Goal: Communication & Community: Answer question/provide support

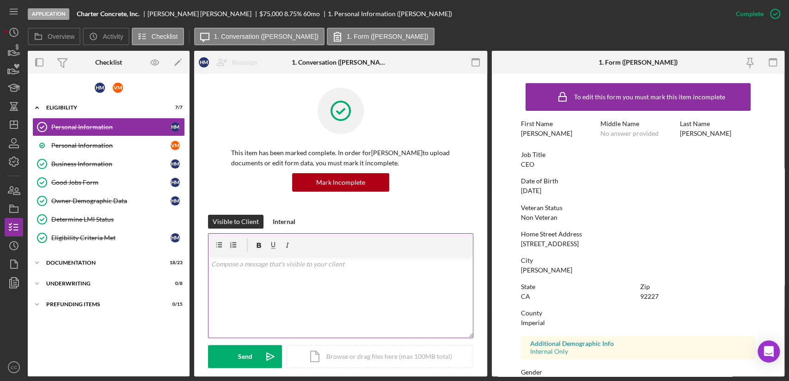
scroll to position [154, 0]
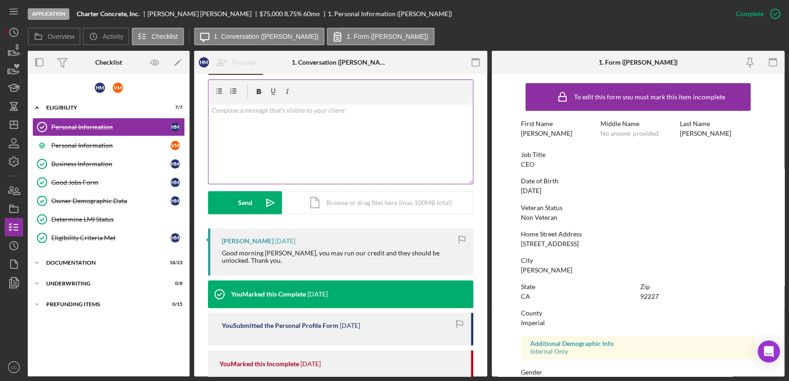
click at [318, 132] on div "v Color teal Color pink Remove color Add row above Add row below Add column bef…" at bounding box center [340, 143] width 264 height 81
click at [250, 135] on div "v Color teal Color pink Remove color Add row above Add row below Add column bef…" at bounding box center [340, 143] width 264 height 81
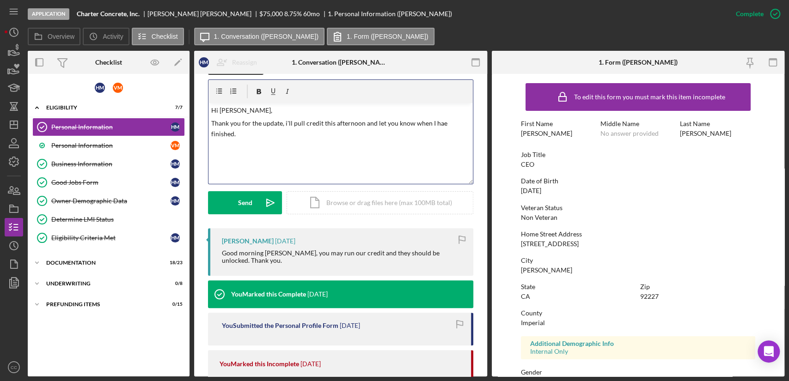
click at [439, 121] on p "Thank you for the update, i'll pull credit this afternoon and let you know when…" at bounding box center [340, 128] width 259 height 21
click at [292, 139] on div "v Color teal Color pink Remove color Add row above Add row below Add column bef…" at bounding box center [340, 143] width 264 height 81
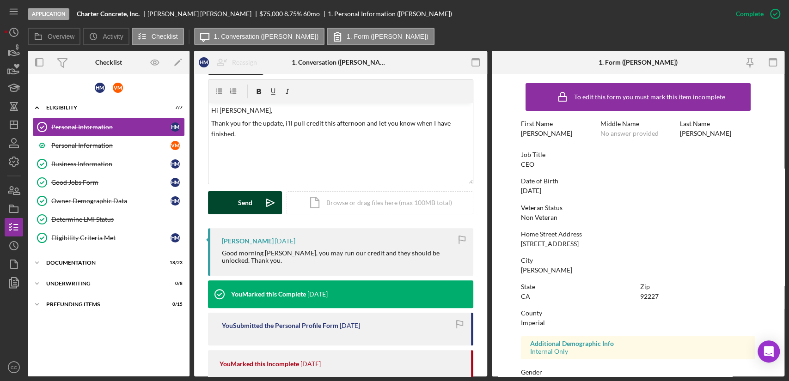
click at [243, 202] on div "Send" at bounding box center [245, 202] width 14 height 23
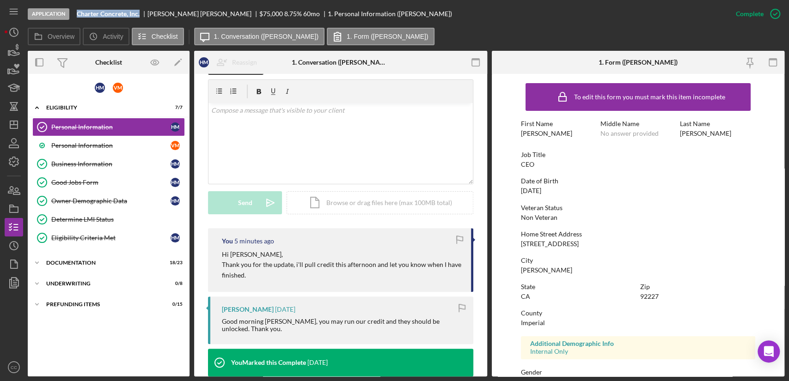
drag, startPoint x: 141, startPoint y: 15, endPoint x: 75, endPoint y: 17, distance: 65.2
click at [75, 17] on div "Application Charter Concrete, Inc. Humberto Montiel $75,000 $30,000 8.75 % 60 m…" at bounding box center [377, 14] width 699 height 28
copy b "Charter Concrete, Inc."
click at [41, 105] on icon "Icon/Expander" at bounding box center [37, 107] width 18 height 18
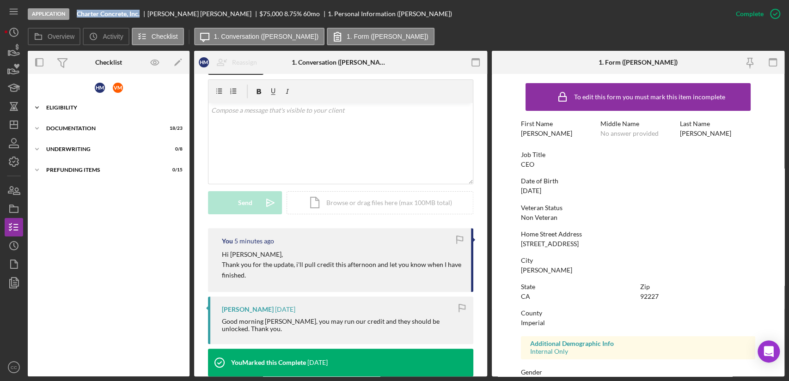
click at [41, 105] on icon "Icon/Expander" at bounding box center [37, 107] width 18 height 18
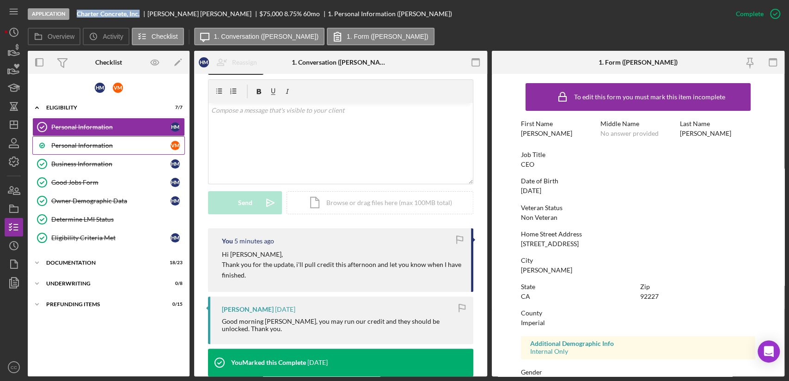
click at [90, 147] on div "Personal Information" at bounding box center [110, 145] width 119 height 7
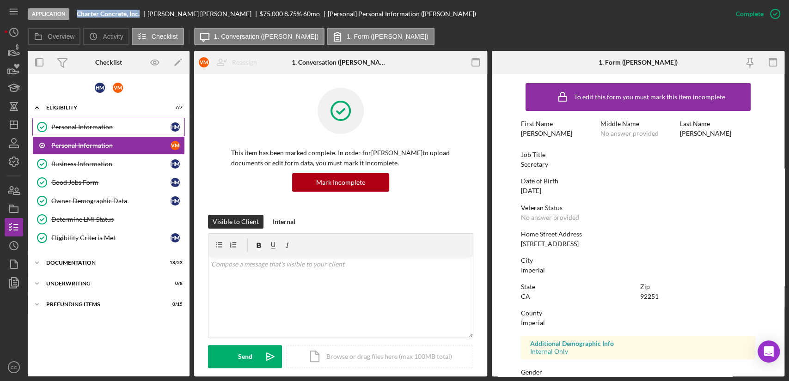
click at [98, 126] on div "Personal Information" at bounding box center [110, 126] width 119 height 7
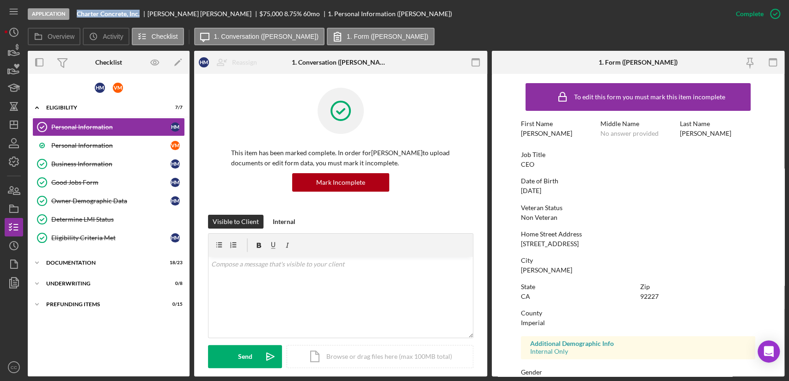
drag, startPoint x: 533, startPoint y: 127, endPoint x: 530, endPoint y: 135, distance: 8.3
click at [531, 130] on div "First Name Humberto" at bounding box center [558, 128] width 75 height 17
click at [530, 135] on div "Humberto" at bounding box center [546, 133] width 51 height 7
click at [684, 133] on div "Montiel" at bounding box center [705, 133] width 51 height 7
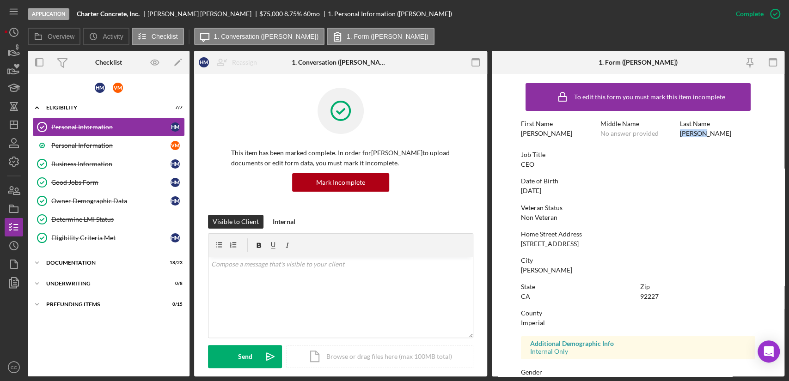
click at [684, 133] on div "Montiel" at bounding box center [705, 133] width 51 height 7
copy div "Montiel"
drag, startPoint x: 572, startPoint y: 245, endPoint x: 514, endPoint y: 246, distance: 57.8
click at [514, 246] on form "To edit this form you must mark this item incomplete First Name Humberto Middle…" at bounding box center [638, 225] width 293 height 303
copy div "225 W Legion Rd"
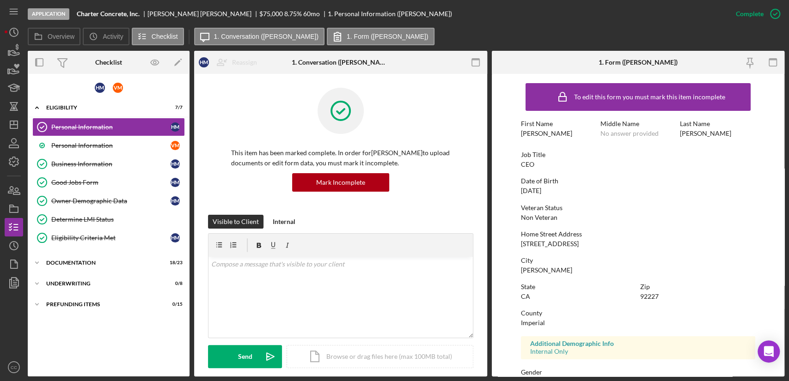
click at [530, 269] on div "Brawley" at bounding box center [546, 270] width 51 height 7
copy div "Brawley"
click at [644, 302] on div "State CA Zip 92227" at bounding box center [638, 296] width 234 height 26
click at [643, 296] on div "92227" at bounding box center [649, 296] width 18 height 7
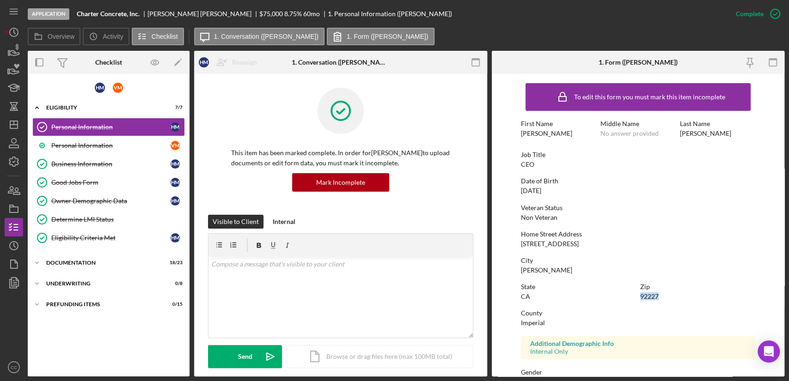
click at [643, 296] on div "92227" at bounding box center [649, 296] width 18 height 7
copy div "92227"
click at [91, 162] on div "Business Information" at bounding box center [110, 163] width 119 height 7
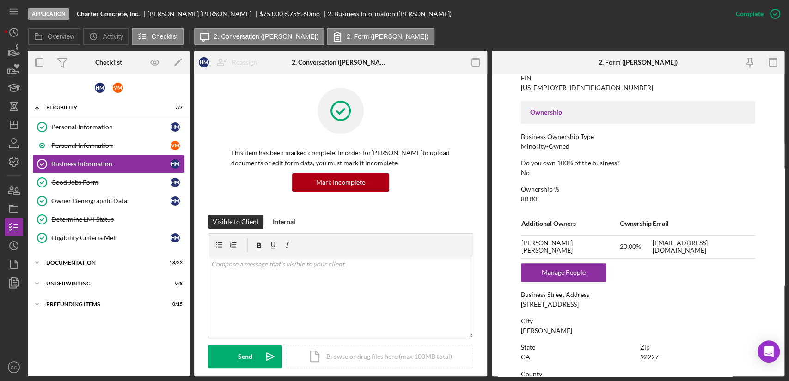
scroll to position [308, 0]
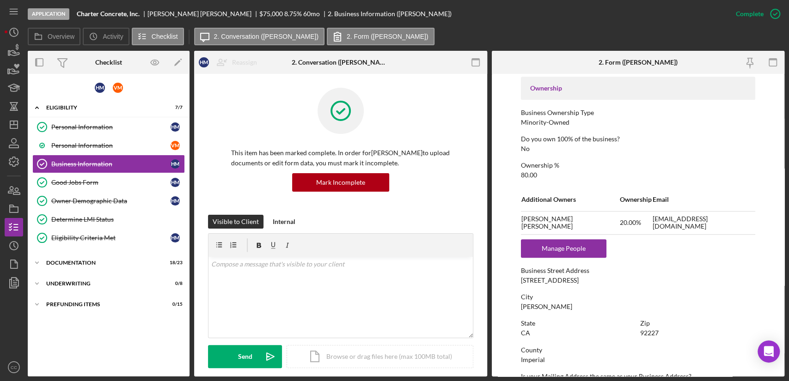
click at [537, 305] on div "Brawley" at bounding box center [546, 306] width 51 height 7
copy div "Brawley"
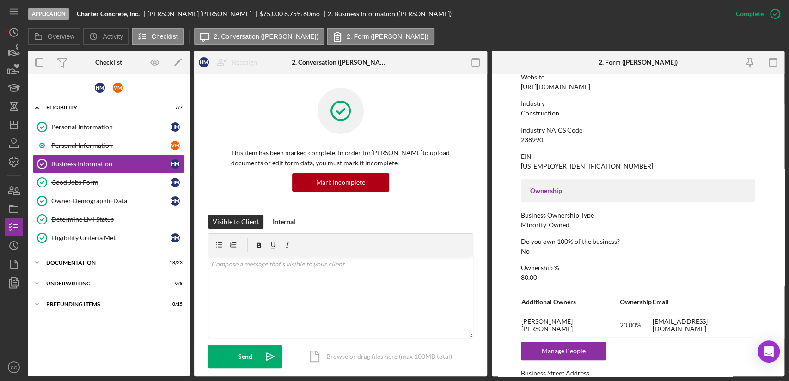
scroll to position [154, 0]
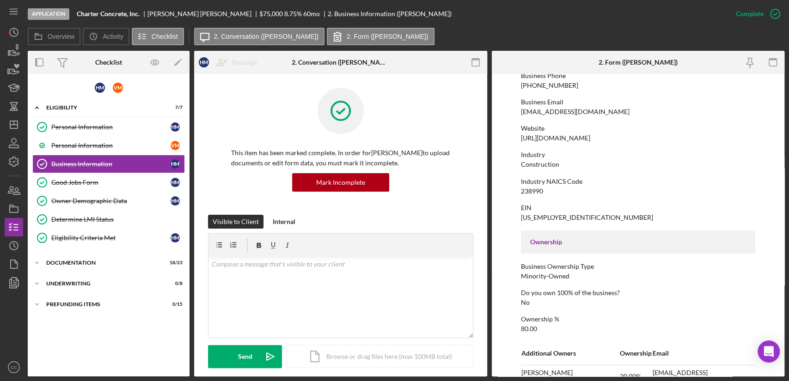
click at [537, 195] on div "To edit this form you must mark this item incomplete Business Name Charter Conc…" at bounding box center [638, 321] width 234 height 793
click at [533, 190] on div "238990" at bounding box center [532, 191] width 22 height 7
drag, startPoint x: 107, startPoint y: 141, endPoint x: 341, endPoint y: 172, distance: 236.0
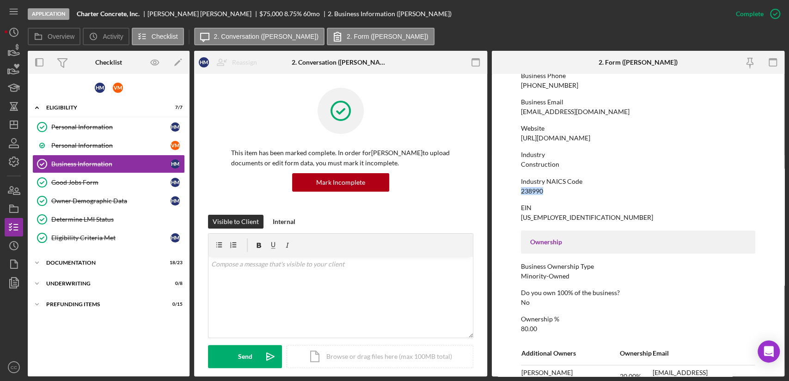
click at [107, 142] on div "Personal Information" at bounding box center [110, 145] width 119 height 7
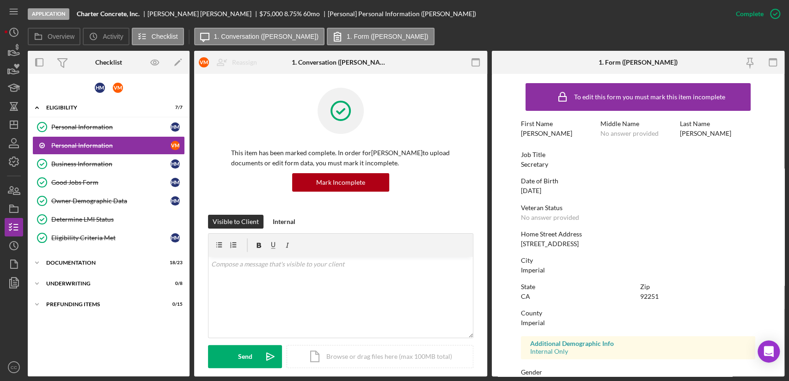
click at [534, 135] on div "Vanessa" at bounding box center [546, 133] width 51 height 7
copy div "Vanessa"
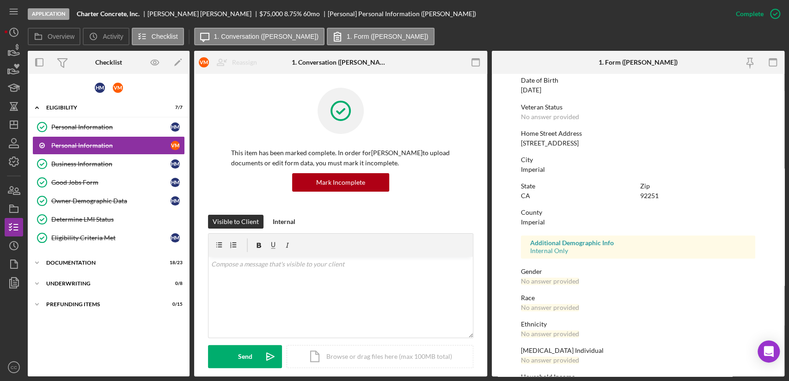
scroll to position [103, 0]
drag, startPoint x: 569, startPoint y: 145, endPoint x: 518, endPoint y: 140, distance: 51.1
click at [518, 140] on form "To edit this form you must mark this item incomplete First Name Vanessa Middle …" at bounding box center [638, 225] width 293 height 303
copy div "621 Emerald St"
click at [534, 169] on div "Imperial" at bounding box center [533, 167] width 24 height 7
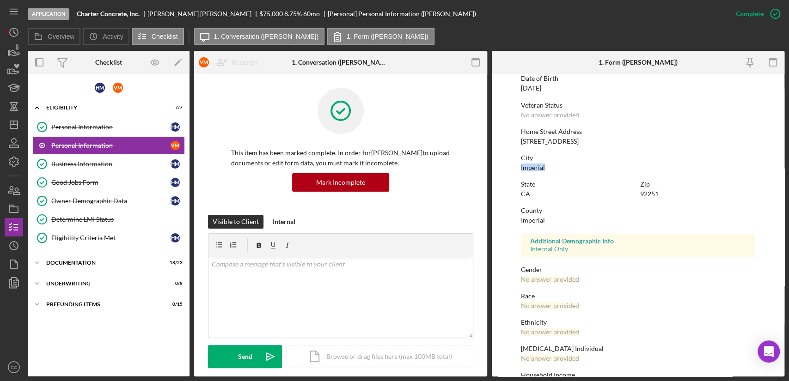
click at [534, 169] on div "Imperial" at bounding box center [533, 167] width 24 height 7
copy div "Imperial"
click at [655, 197] on div "92251" at bounding box center [649, 193] width 18 height 7
copy div "92251"
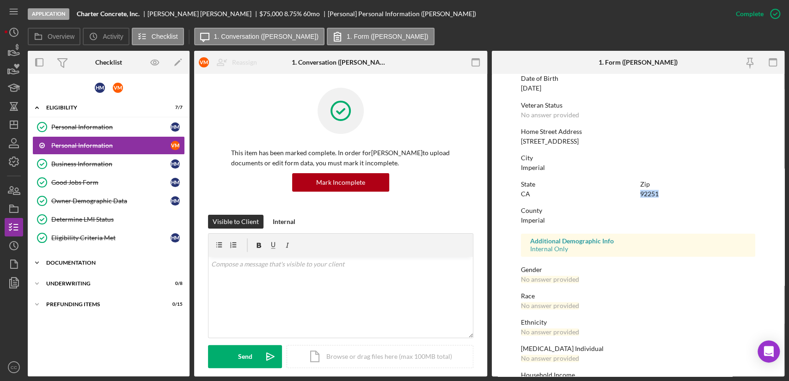
click at [74, 258] on div "Icon/Expander Documentation 18 / 23" at bounding box center [109, 263] width 162 height 18
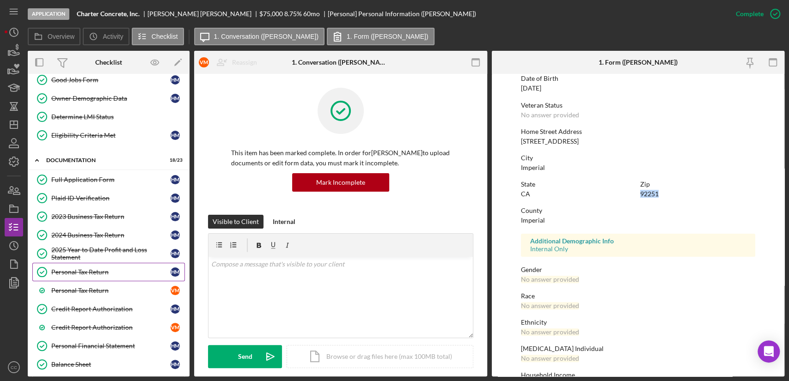
click at [103, 273] on div "Personal Tax Return" at bounding box center [110, 272] width 119 height 7
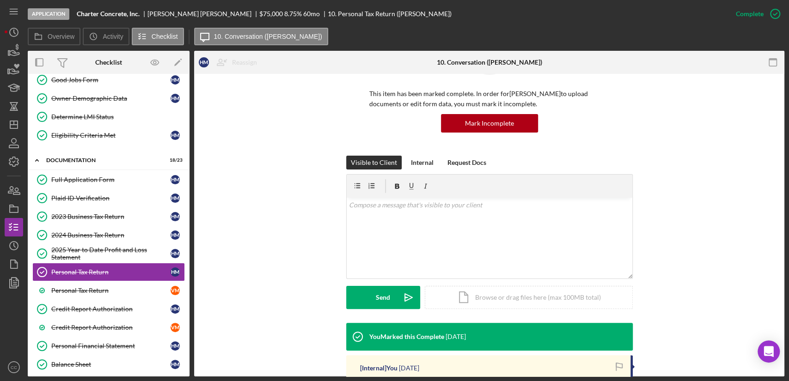
scroll to position [257, 0]
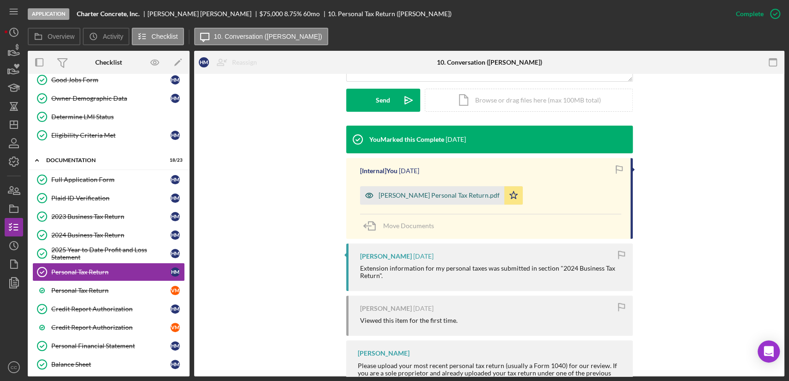
click at [416, 192] on div "Montiel, Humberto Personal Tax Return.pdf" at bounding box center [439, 195] width 121 height 7
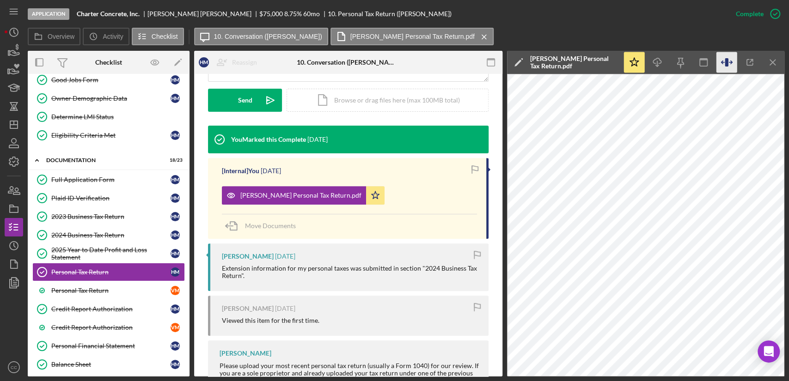
click at [725, 62] on icon "button" at bounding box center [726, 62] width 3 height 8
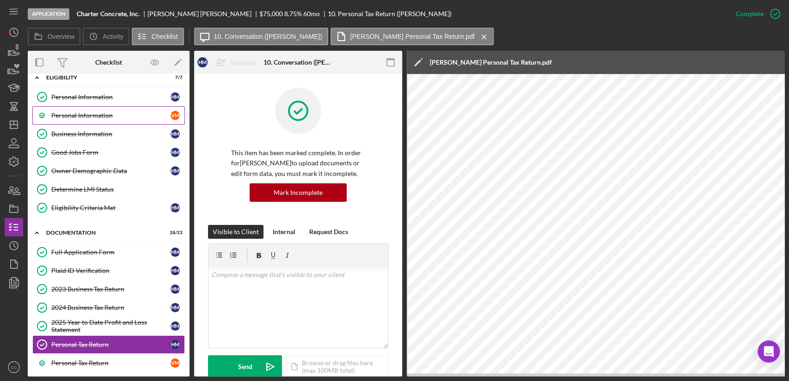
scroll to position [0, 0]
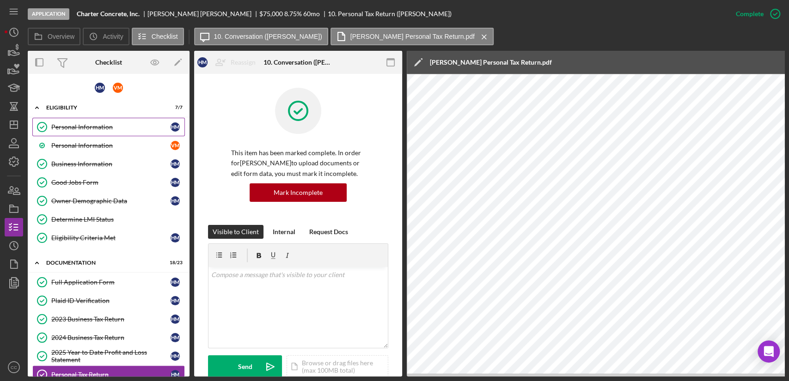
click at [97, 129] on div "Personal Information" at bounding box center [110, 126] width 119 height 7
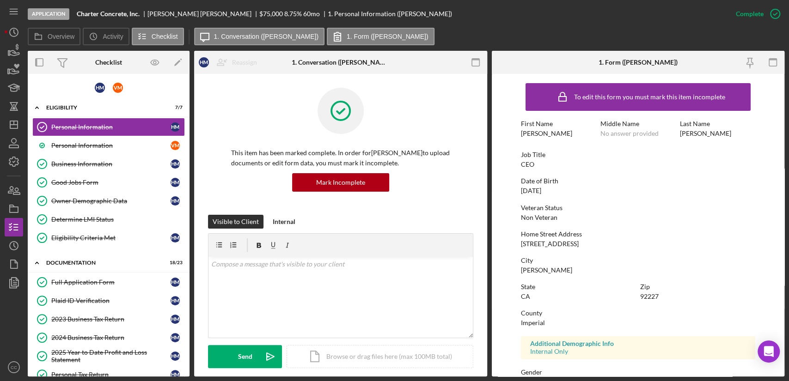
click at [535, 134] on div "Humberto" at bounding box center [546, 133] width 51 height 7
click at [686, 138] on div "First Name Humberto Middle Name No answer provided Last Name Montiel" at bounding box center [638, 133] width 234 height 26
click at [688, 137] on div "First Name Humberto Middle Name No answer provided Last Name Montiel" at bounding box center [638, 133] width 234 height 26
click at [692, 134] on div "Montiel" at bounding box center [705, 133] width 51 height 7
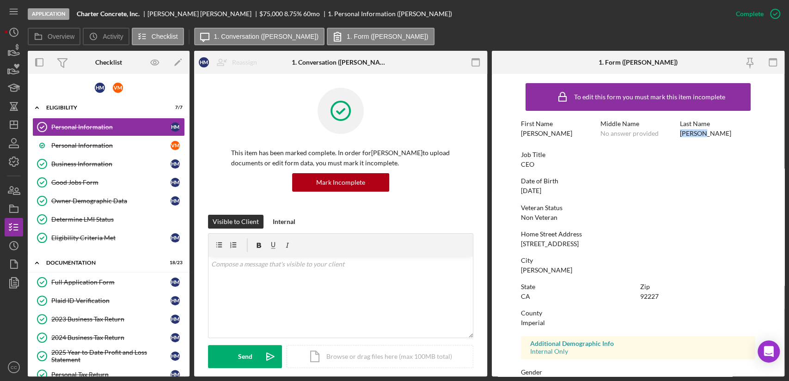
click at [692, 134] on div "Montiel" at bounding box center [705, 133] width 51 height 7
drag, startPoint x: 576, startPoint y: 243, endPoint x: 521, endPoint y: 244, distance: 54.1
click at [521, 244] on div "Home Street Address 225 W Legion Rd" at bounding box center [638, 239] width 234 height 17
click at [534, 269] on div "Brawley" at bounding box center [546, 270] width 51 height 7
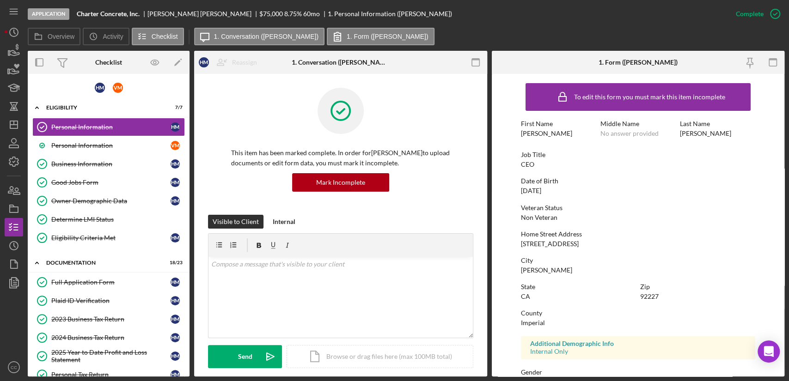
click at [641, 294] on div "92227" at bounding box center [649, 296] width 18 height 7
drag, startPoint x: 306, startPoint y: 282, endPoint x: 300, endPoint y: 284, distance: 6.6
click at [305, 282] on div "v Color teal Color pink Remove color Add row above Add row below Add column bef…" at bounding box center [340, 297] width 264 height 81
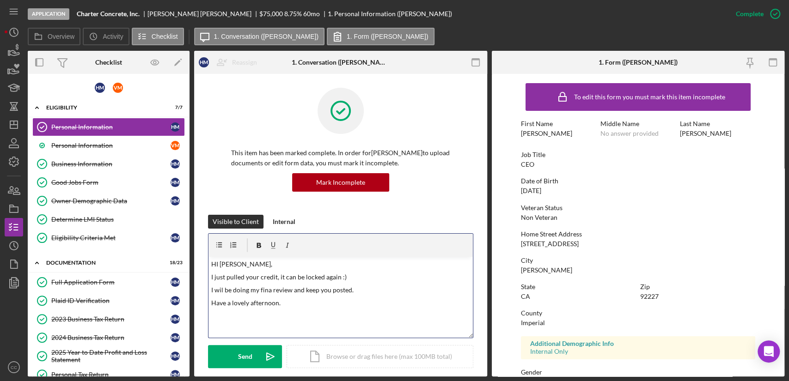
click at [220, 291] on p "I wil be doing my fina review and keep you posted." at bounding box center [340, 290] width 259 height 10
click at [244, 288] on p "I will be doing my fina review and keep you posted." at bounding box center [340, 290] width 259 height 10
click at [268, 291] on p "I will be doing my fina review and keep you posted." at bounding box center [340, 290] width 259 height 10
click at [300, 318] on div "v Color teal Color pink Remove color Add row above Add row below Add column bef…" at bounding box center [340, 297] width 264 height 81
click at [243, 351] on div "Send" at bounding box center [245, 356] width 14 height 23
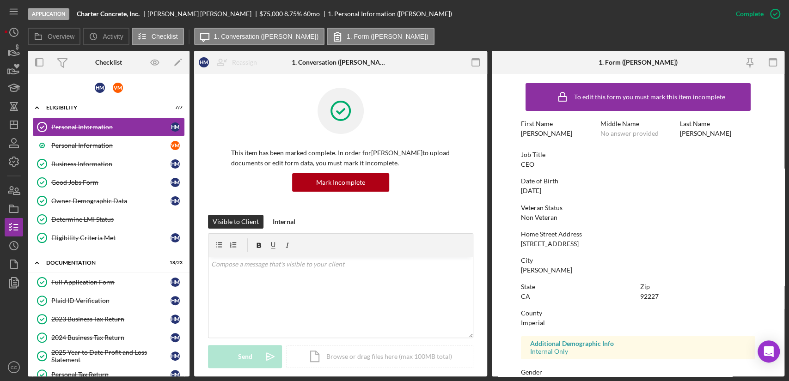
click at [626, 229] on div "To edit this form you must mark this item incomplete First Name Humberto Middle…" at bounding box center [638, 290] width 234 height 422
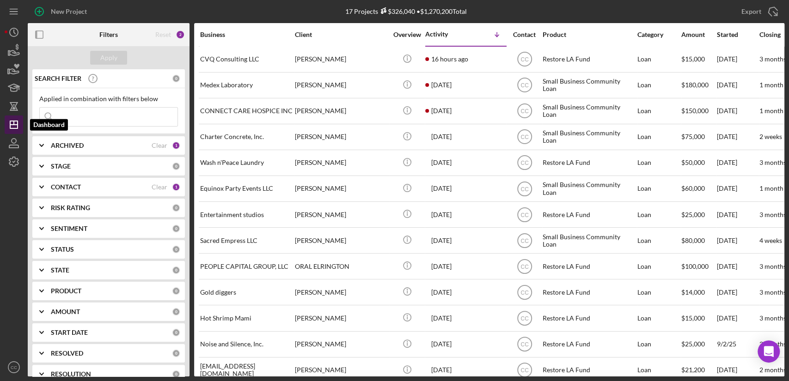
click at [12, 125] on line "button" at bounding box center [13, 125] width 7 height 0
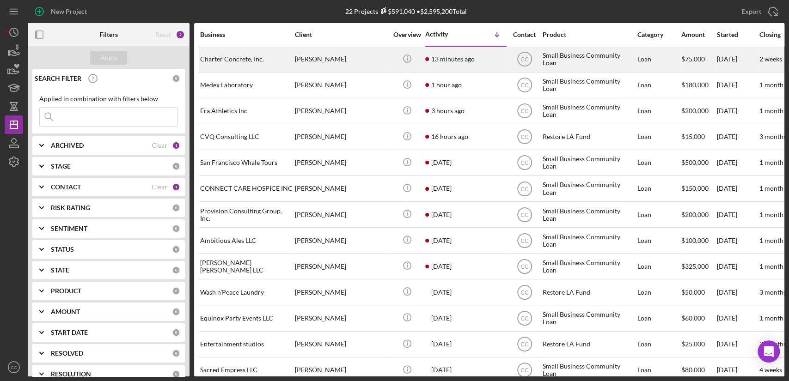
click at [267, 61] on div "Charter Concrete, Inc." at bounding box center [246, 59] width 92 height 24
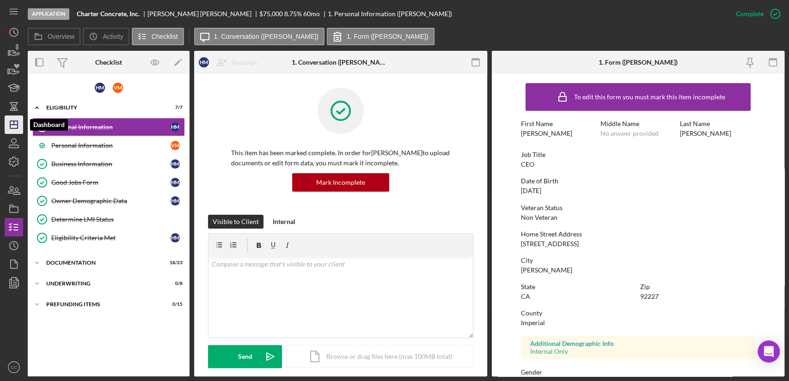
click at [18, 127] on polygon "button" at bounding box center [13, 124] width 7 height 7
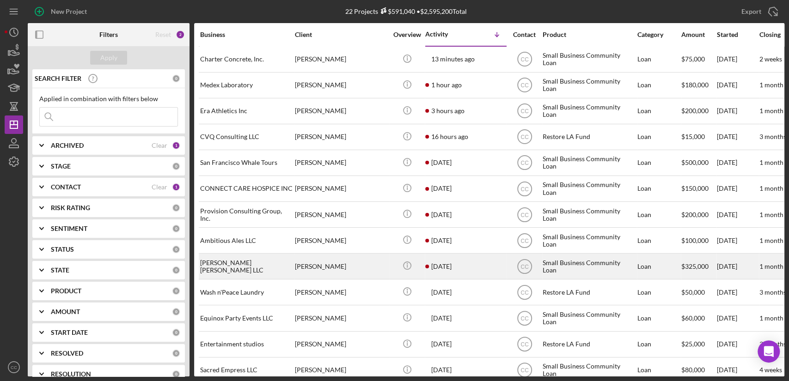
click at [364, 263] on div "Brie Miller" at bounding box center [341, 266] width 92 height 24
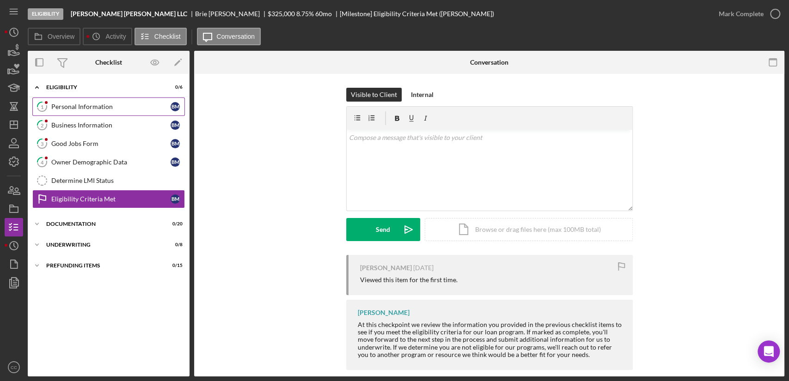
click at [79, 106] on div "Personal Information" at bounding box center [110, 106] width 119 height 7
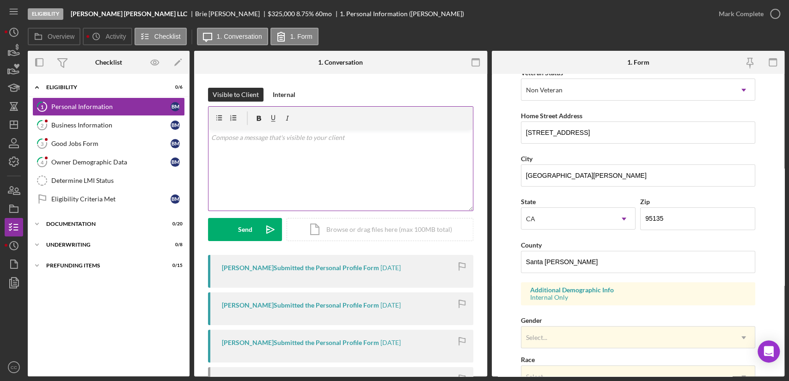
scroll to position [5, 0]
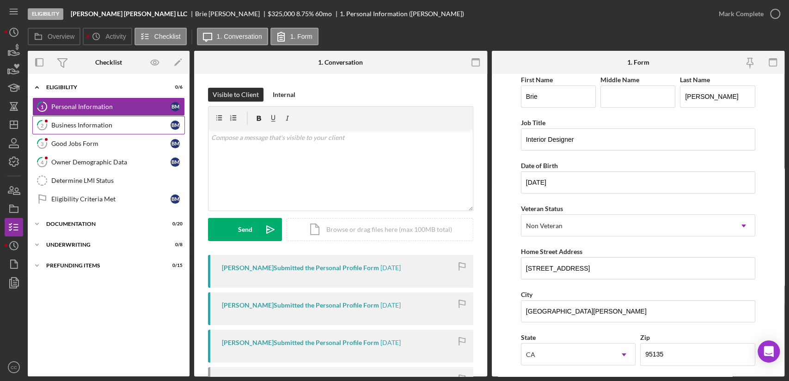
click at [84, 129] on link "2 Business Information B M" at bounding box center [108, 125] width 153 height 18
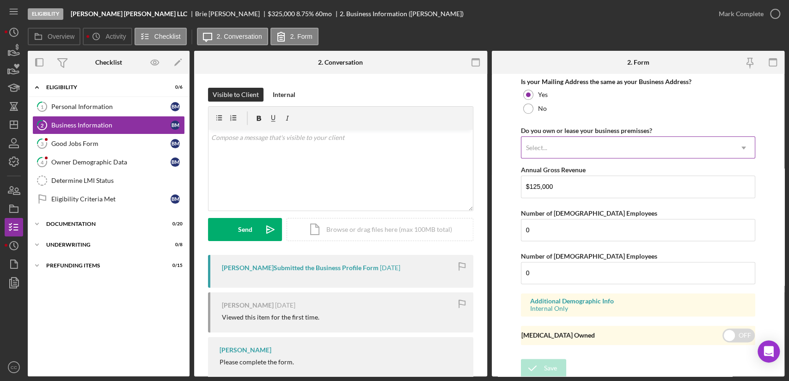
scroll to position [721, 0]
click at [760, 14] on div "Mark Complete" at bounding box center [741, 14] width 45 height 18
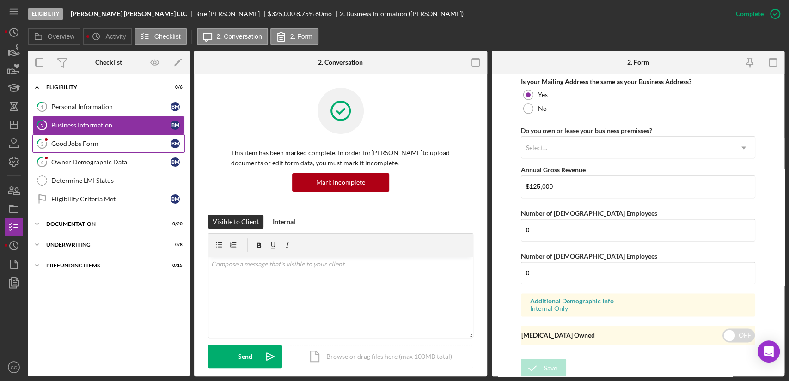
scroll to position [394, 0]
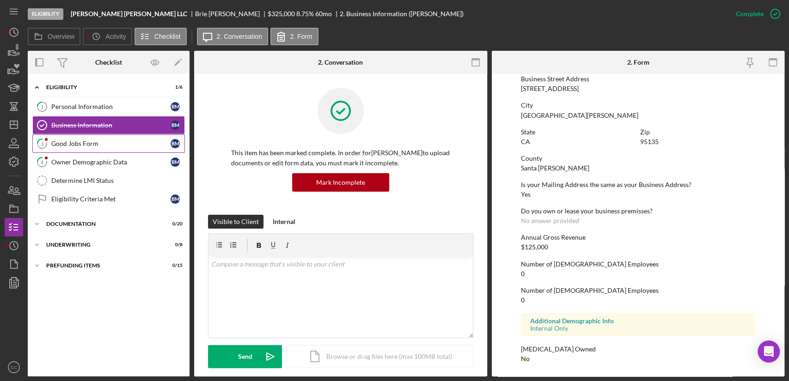
click at [107, 143] on div "Good Jobs Form" at bounding box center [110, 143] width 119 height 7
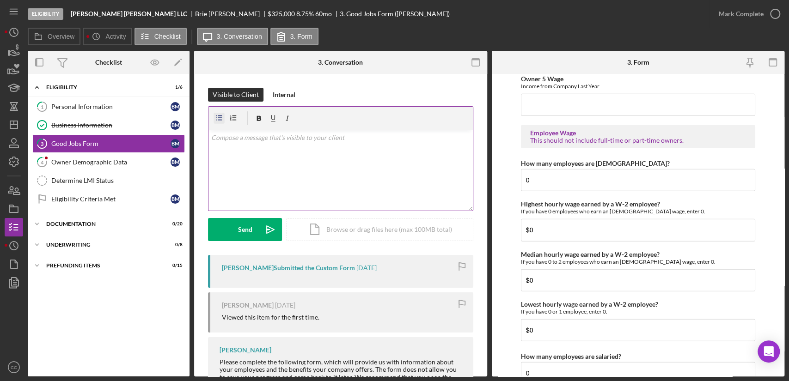
scroll to position [1699, 0]
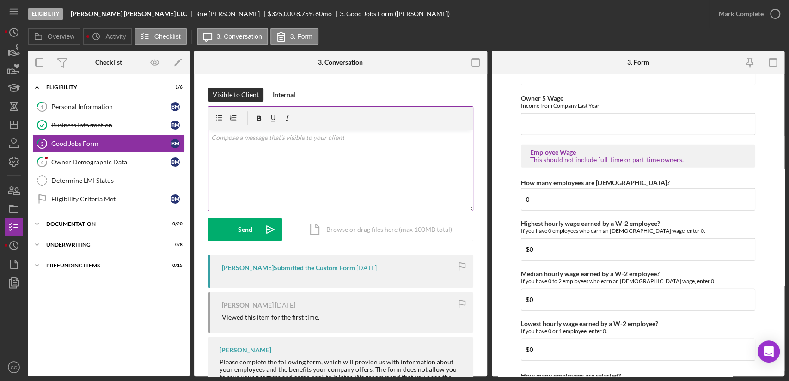
click at [317, 175] on div "v Color teal Color pink Remove color Add row above Add row below Add column bef…" at bounding box center [340, 170] width 264 height 81
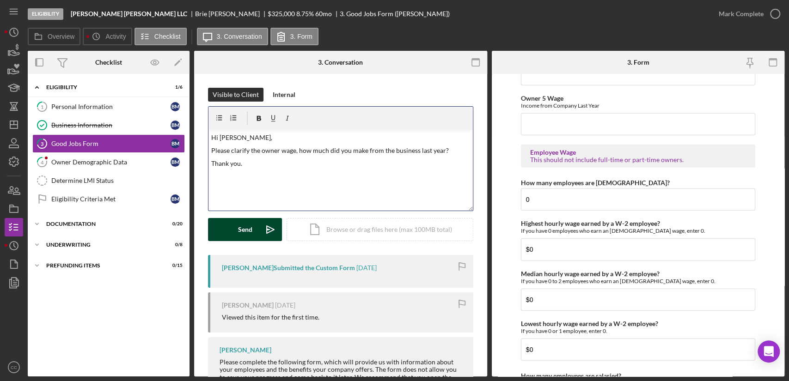
click at [247, 232] on div "Send" at bounding box center [245, 229] width 14 height 23
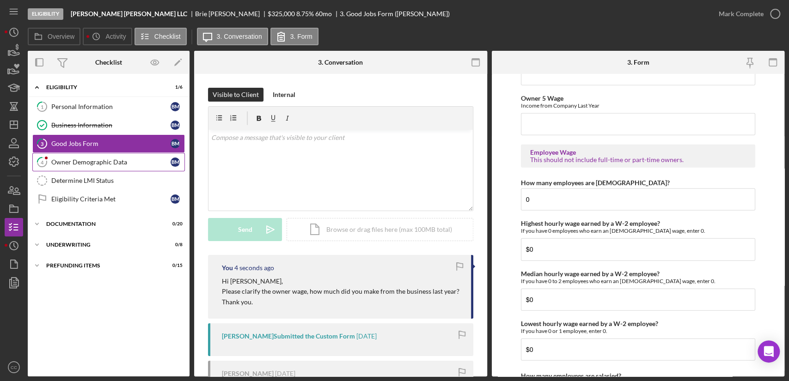
click at [107, 164] on div "Owner Demographic Data" at bounding box center [110, 162] width 119 height 7
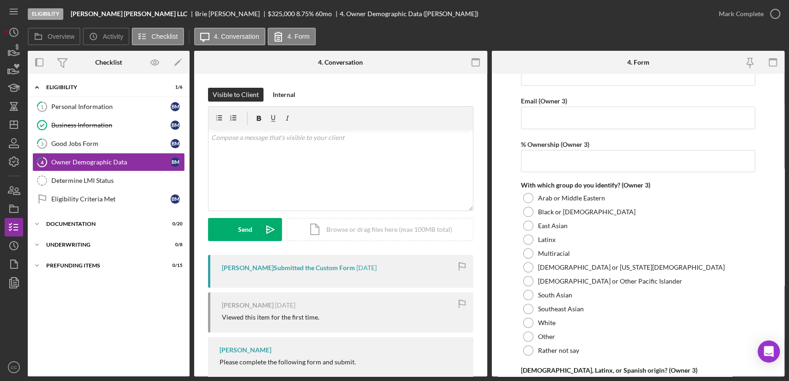
scroll to position [1849, 0]
click at [740, 16] on div "Mark Complete" at bounding box center [741, 14] width 45 height 18
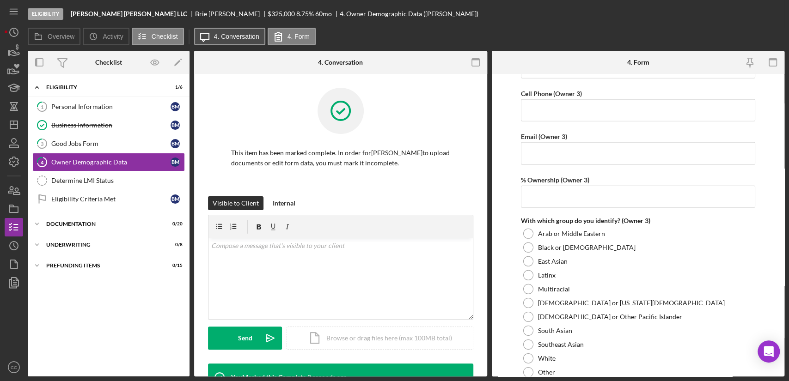
scroll to position [1886, 0]
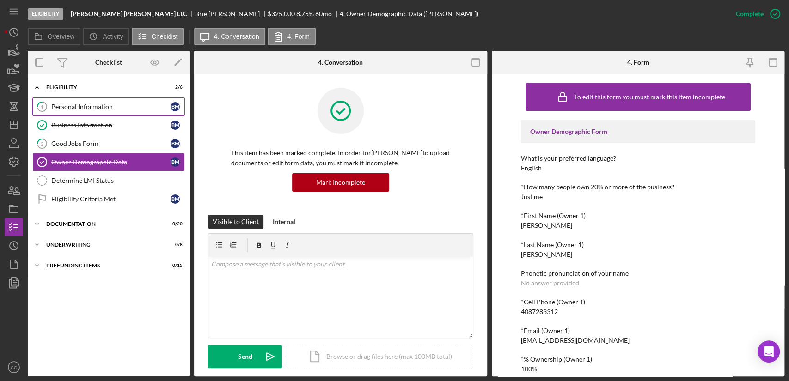
drag, startPoint x: 82, startPoint y: 109, endPoint x: 101, endPoint y: 109, distance: 18.5
click at [82, 109] on div "Personal Information" at bounding box center [110, 106] width 119 height 7
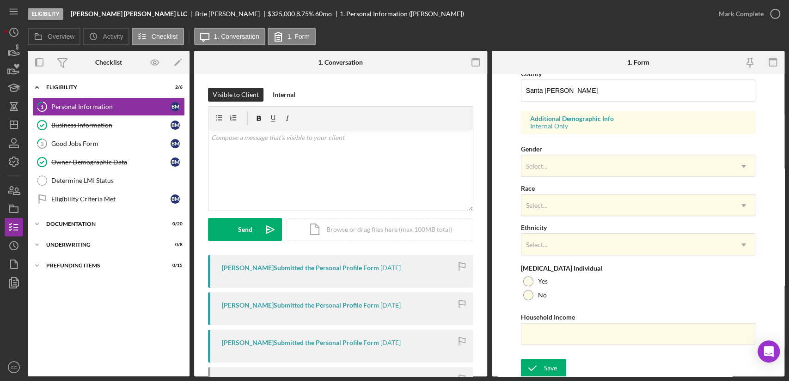
scroll to position [313, 0]
click at [584, 165] on div "Select..." at bounding box center [626, 165] width 211 height 21
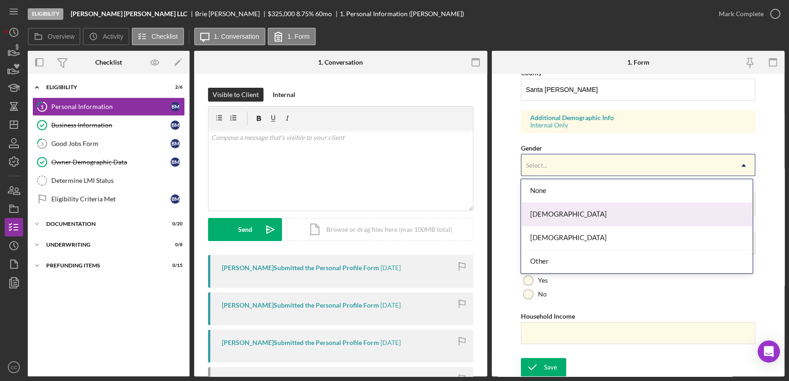
click at [550, 218] on div "Female" at bounding box center [636, 215] width 231 height 24
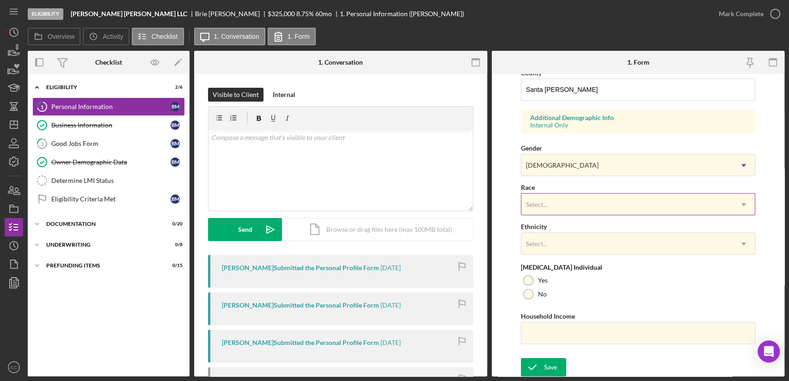
click at [567, 205] on div "Select..." at bounding box center [626, 204] width 211 height 21
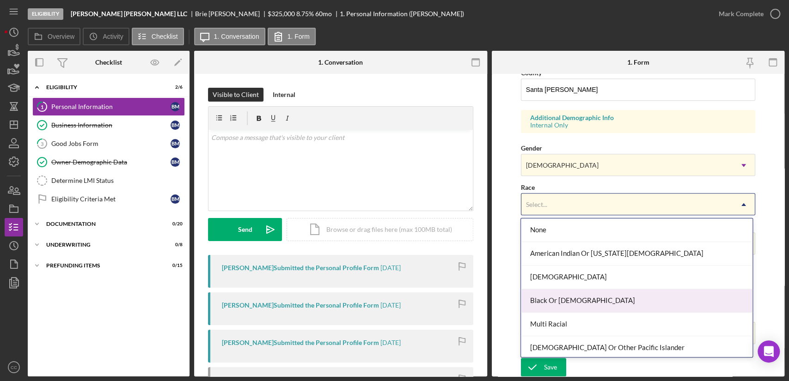
click at [569, 301] on div "Black Or African American" at bounding box center [636, 301] width 231 height 24
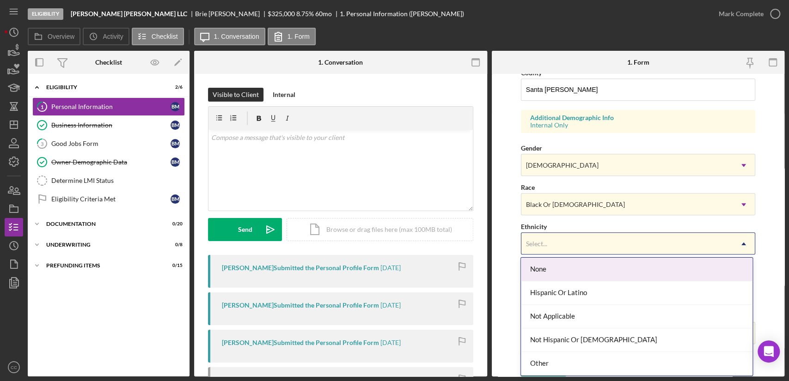
click at [548, 241] on div "Select..." at bounding box center [626, 243] width 211 height 21
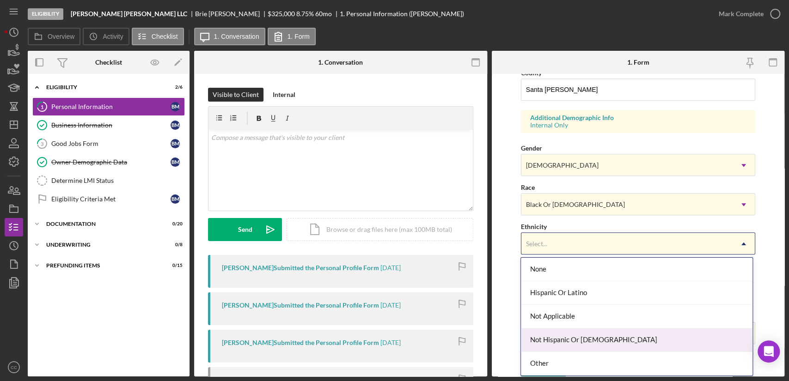
click at [556, 339] on div "Not Hispanic Or Latino" at bounding box center [636, 341] width 231 height 24
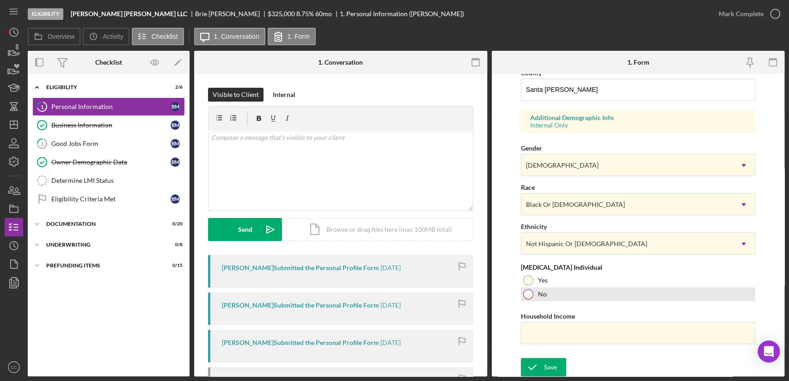
click at [527, 296] on div at bounding box center [528, 294] width 10 height 10
click at [551, 334] on input "Household Income" at bounding box center [638, 333] width 234 height 22
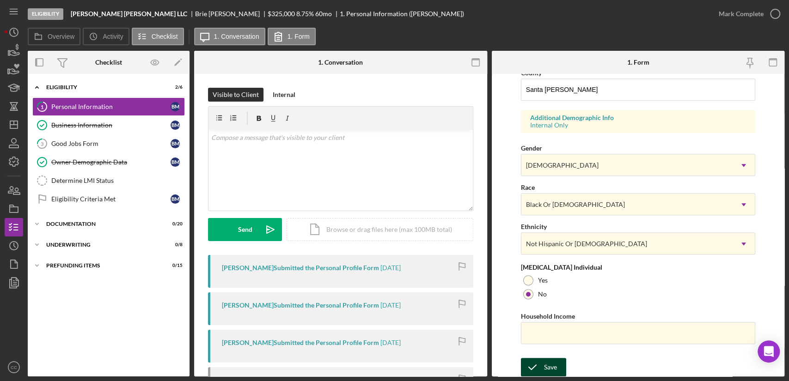
click at [547, 365] on div "Save" at bounding box center [550, 367] width 13 height 18
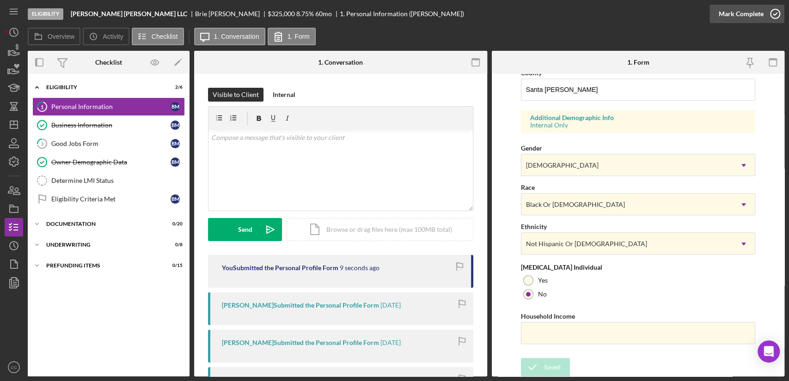
click at [762, 17] on div "Mark Complete" at bounding box center [741, 14] width 45 height 18
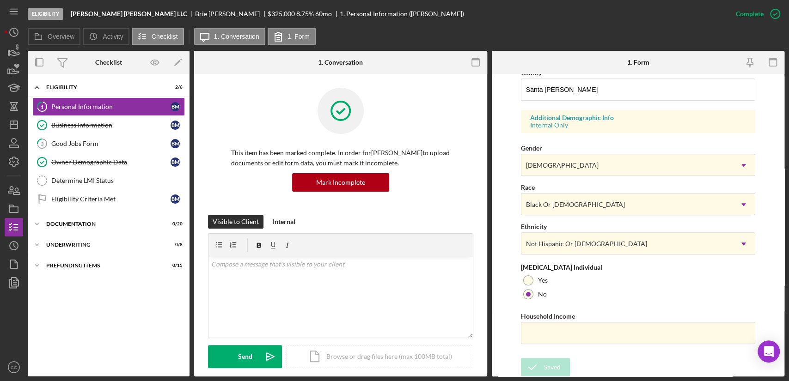
scroll to position [129, 0]
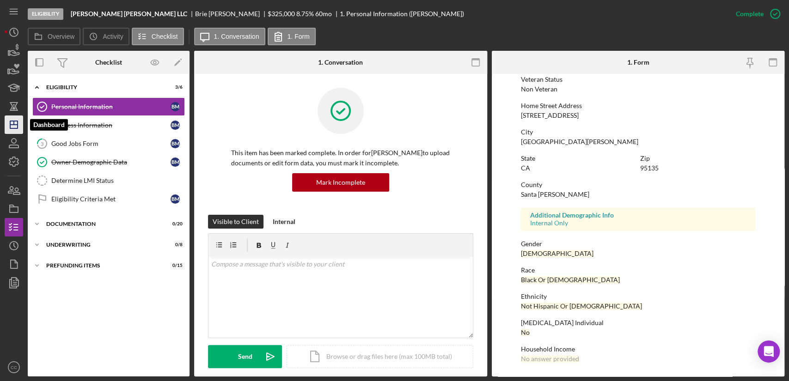
click at [13, 122] on icon "Icon/Dashboard" at bounding box center [13, 124] width 23 height 23
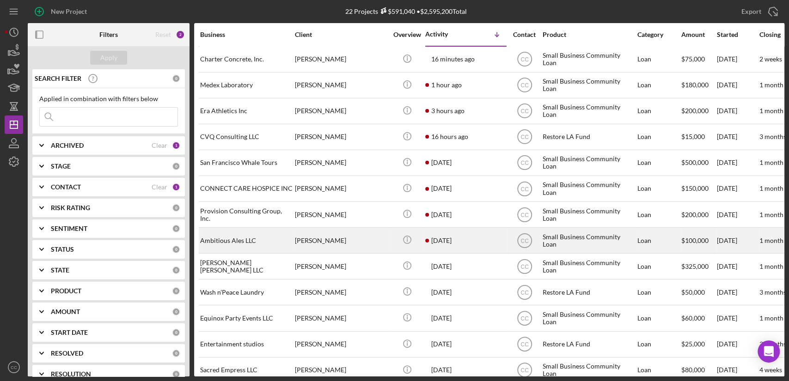
click at [374, 239] on div "Juan Carrillo" at bounding box center [341, 240] width 92 height 24
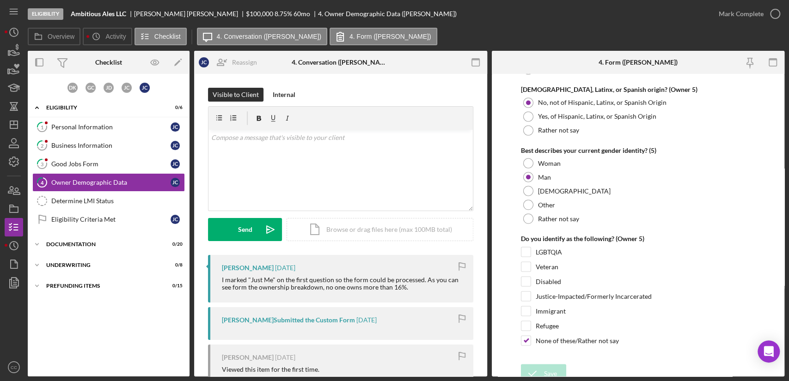
scroll to position [3543, 0]
click at [460, 83] on div "Visible to Client Internal v Color teal Color pink Remove color Add row above A…" at bounding box center [340, 264] width 293 height 381
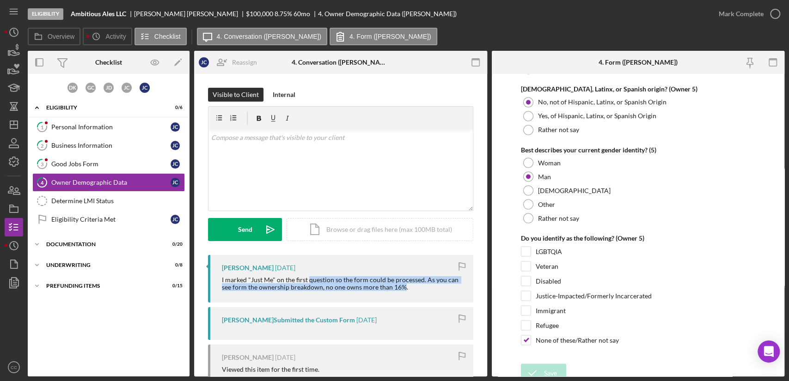
drag, startPoint x: 309, startPoint y: 283, endPoint x: 401, endPoint y: 292, distance: 91.9
click at [402, 291] on div "Juan Carrillo 5 days ago I marked "Just Me" on the first question so the form c…" at bounding box center [340, 279] width 265 height 48
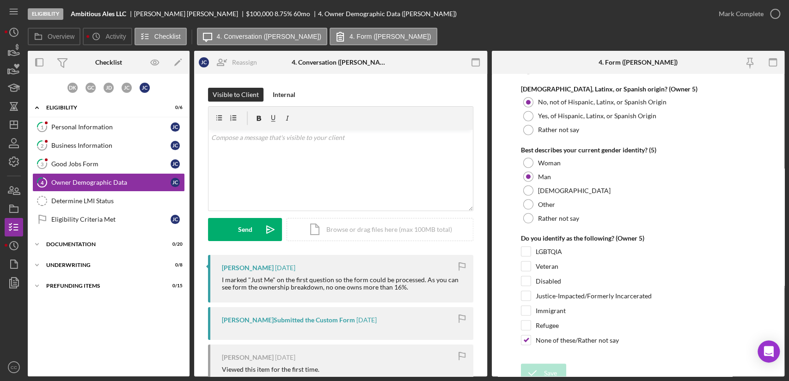
click at [415, 296] on div "Juan Carrillo 5 days ago I marked "Just Me" on the first question so the form c…" at bounding box center [340, 279] width 265 height 48
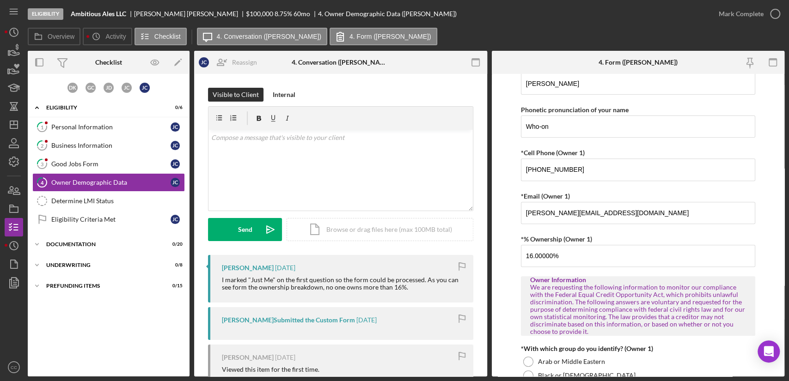
scroll to position [308, 0]
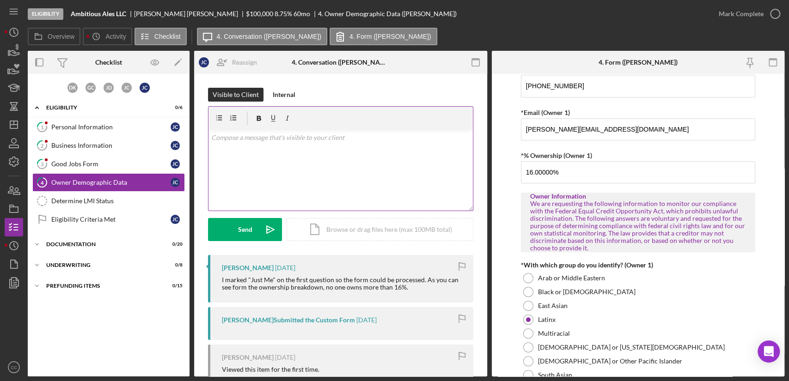
click at [318, 146] on div "v Color teal Color pink Remove color Add row above Add row below Add column bef…" at bounding box center [340, 170] width 264 height 81
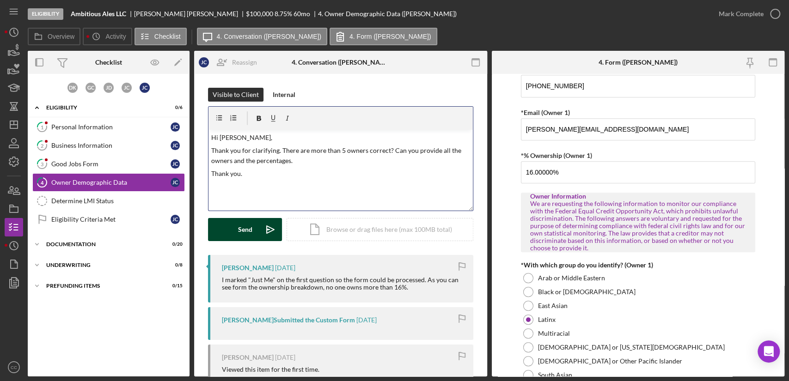
click at [238, 229] on div "Send" at bounding box center [245, 229] width 14 height 23
